Goal: Task Accomplishment & Management: Use online tool/utility

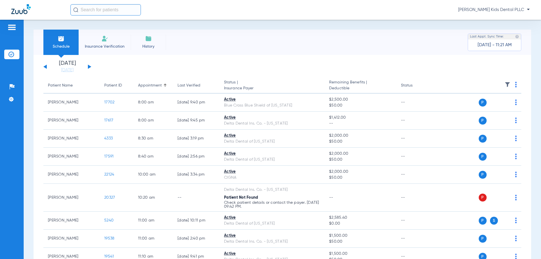
click at [86, 65] on div "[DATE] [DATE] [DATE] [DATE] [DATE] [DATE] [DATE] [DATE] [DATE] [DATE] [DATE] [D…" at bounding box center [67, 67] width 48 height 12
click at [89, 65] on div "[DATE] [DATE] [DATE] [DATE] [DATE] [DATE] [DATE] [DATE] [DATE] [DATE] [DATE] [D…" at bounding box center [67, 67] width 48 height 12
click at [89, 67] on button at bounding box center [89, 67] width 3 height 4
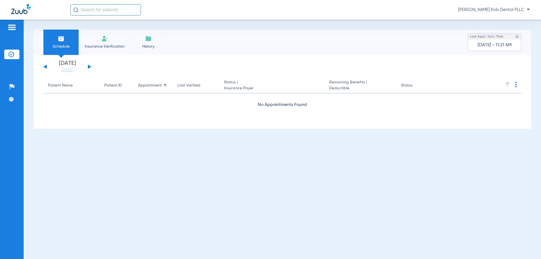
click at [89, 67] on button at bounding box center [89, 67] width 3 height 4
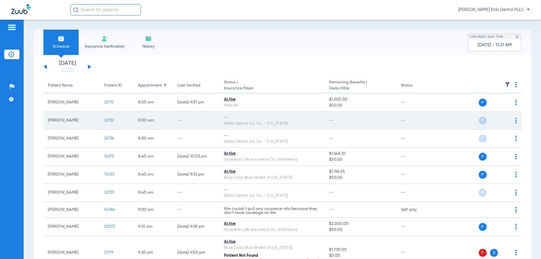
scroll to position [28, 0]
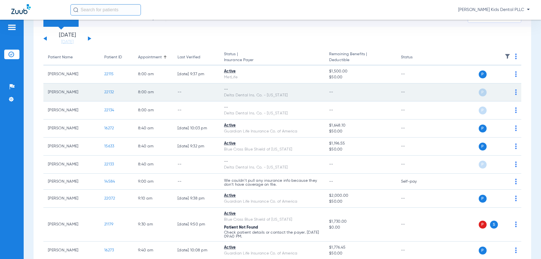
click at [511, 94] on div "P S" at bounding box center [476, 93] width 83 height 8
click at [513, 92] on td "P S" at bounding box center [478, 92] width 87 height 18
click at [515, 94] on img at bounding box center [516, 92] width 2 height 6
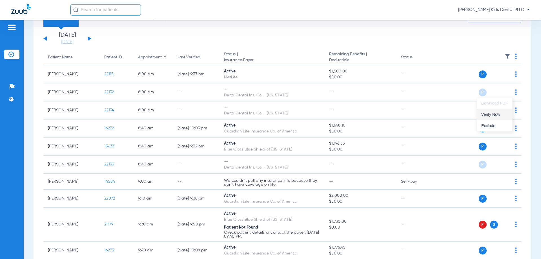
click at [490, 115] on span "Verify Now" at bounding box center [495, 114] width 27 height 4
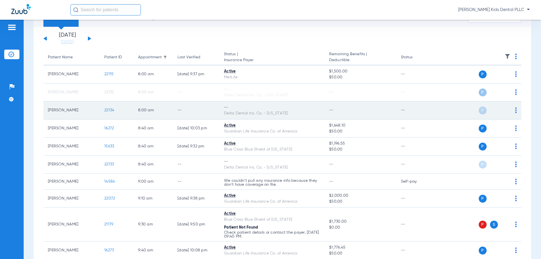
click at [515, 112] on img at bounding box center [516, 110] width 2 height 6
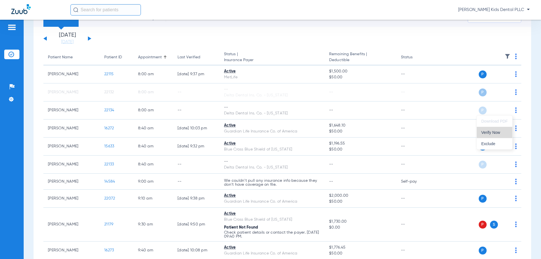
click at [491, 133] on span "Verify Now" at bounding box center [495, 133] width 27 height 4
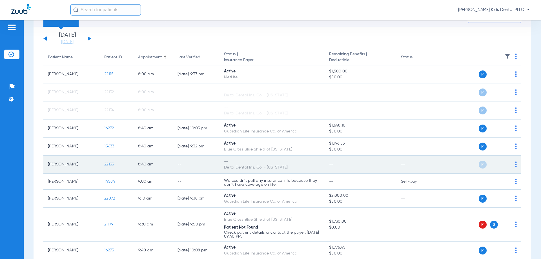
click at [515, 164] on img at bounding box center [516, 165] width 2 height 6
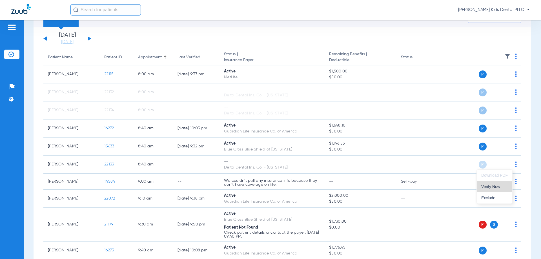
click at [498, 185] on span "Verify Now" at bounding box center [495, 187] width 27 height 4
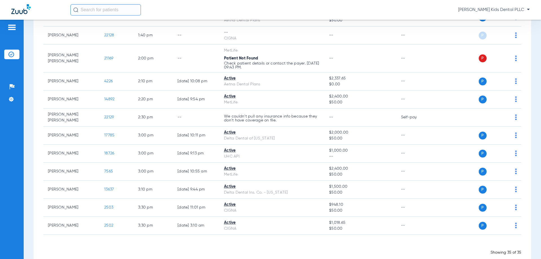
scroll to position [559, 0]
